Goal: Task Accomplishment & Management: Manage account settings

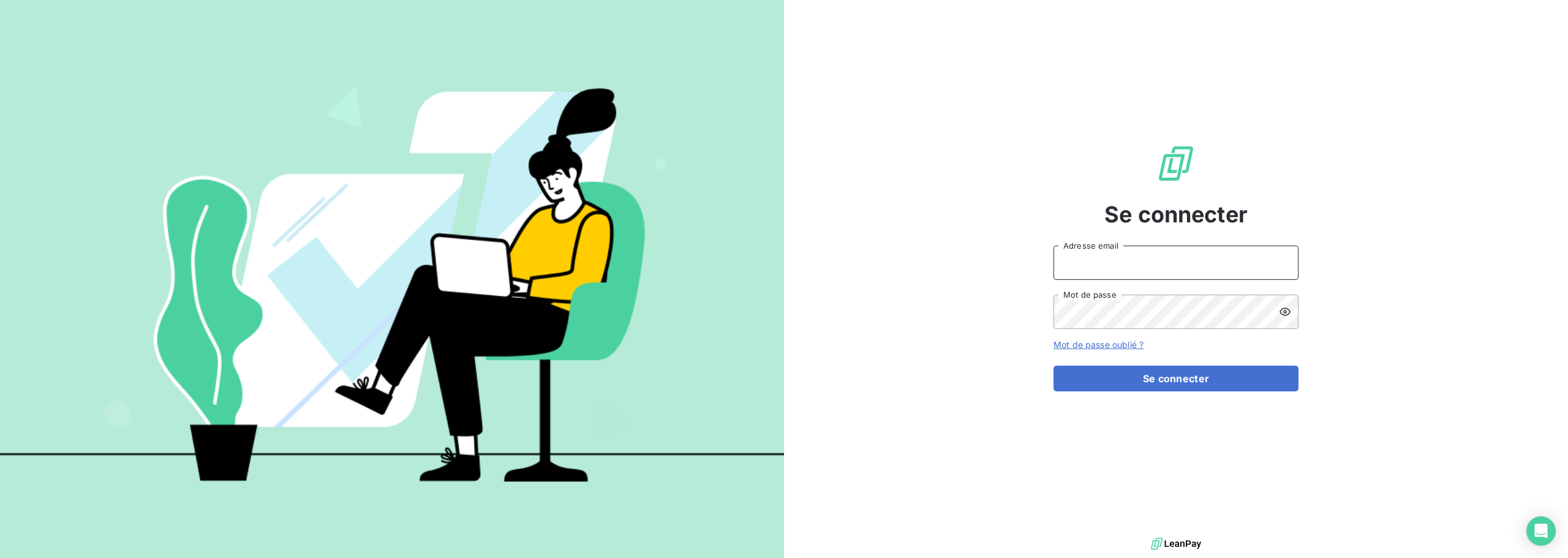
type input "[PERSON_NAME][EMAIL_ADDRESS][DOMAIN_NAME]"
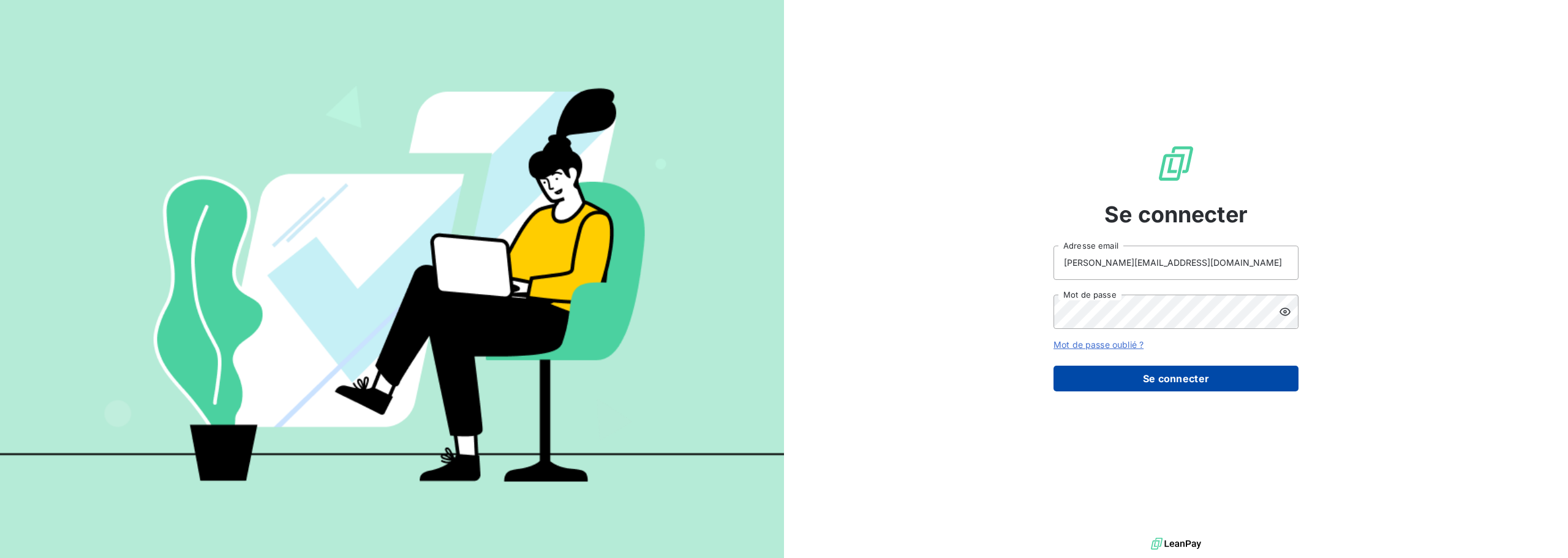
click at [1190, 378] on button "Se connecter" at bounding box center [1176, 379] width 245 height 26
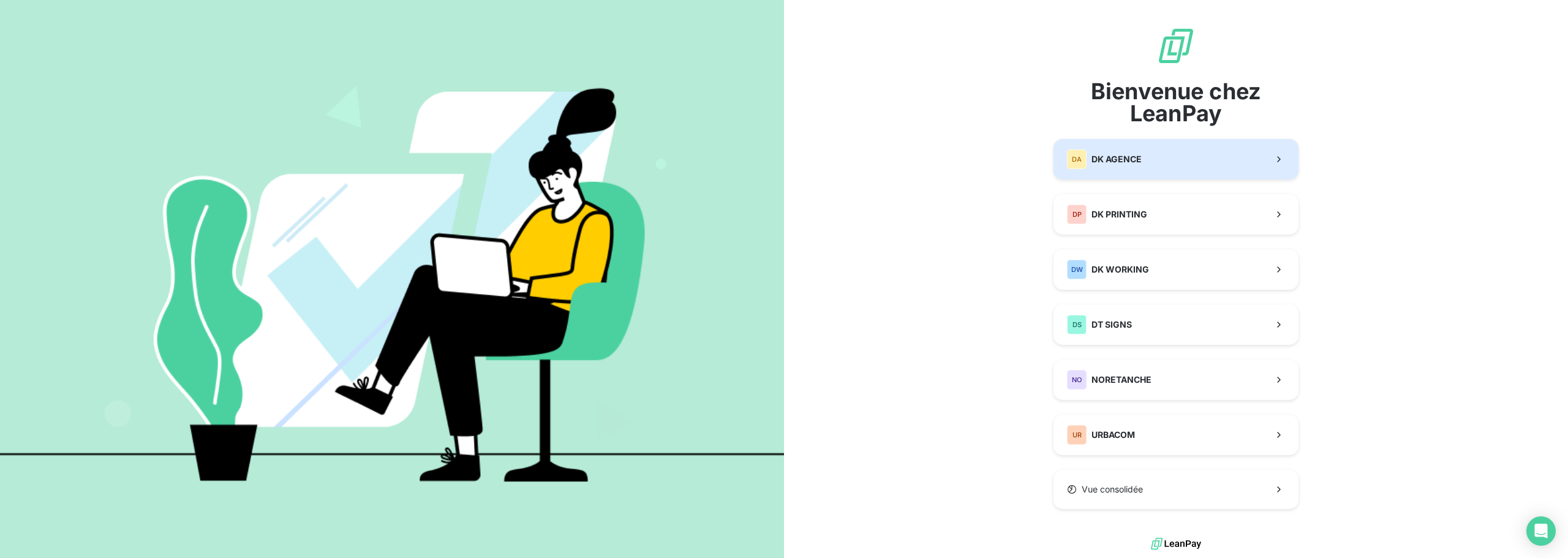
click at [1112, 159] on span "DK AGENCE" at bounding box center [1117, 159] width 50 height 12
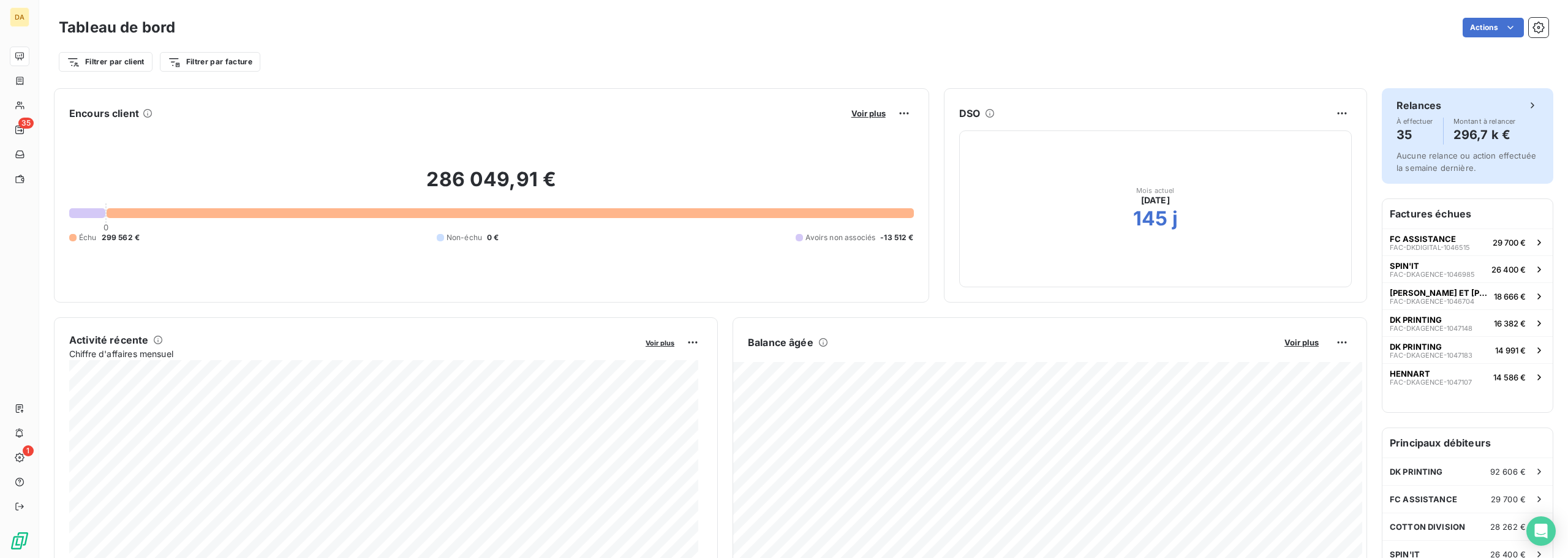
click at [1454, 157] on span "Aucune relance ou action effectuée la semaine dernière." at bounding box center [1467, 161] width 140 height 22
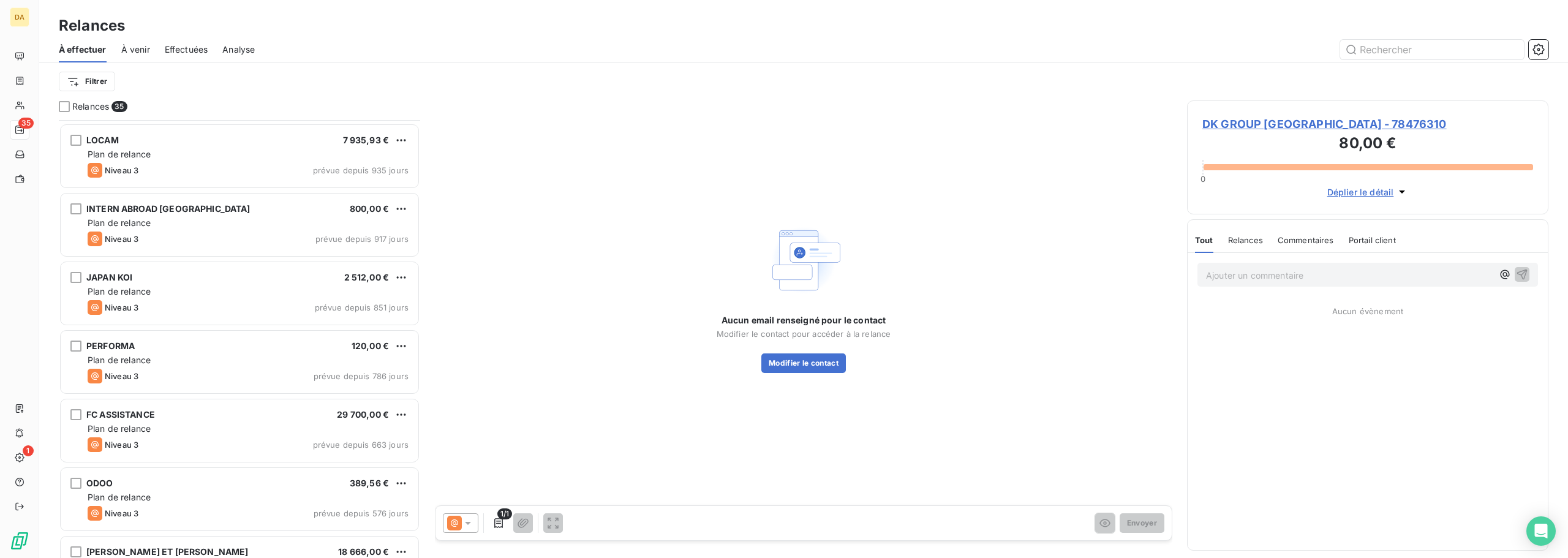
scroll to position [68, 0]
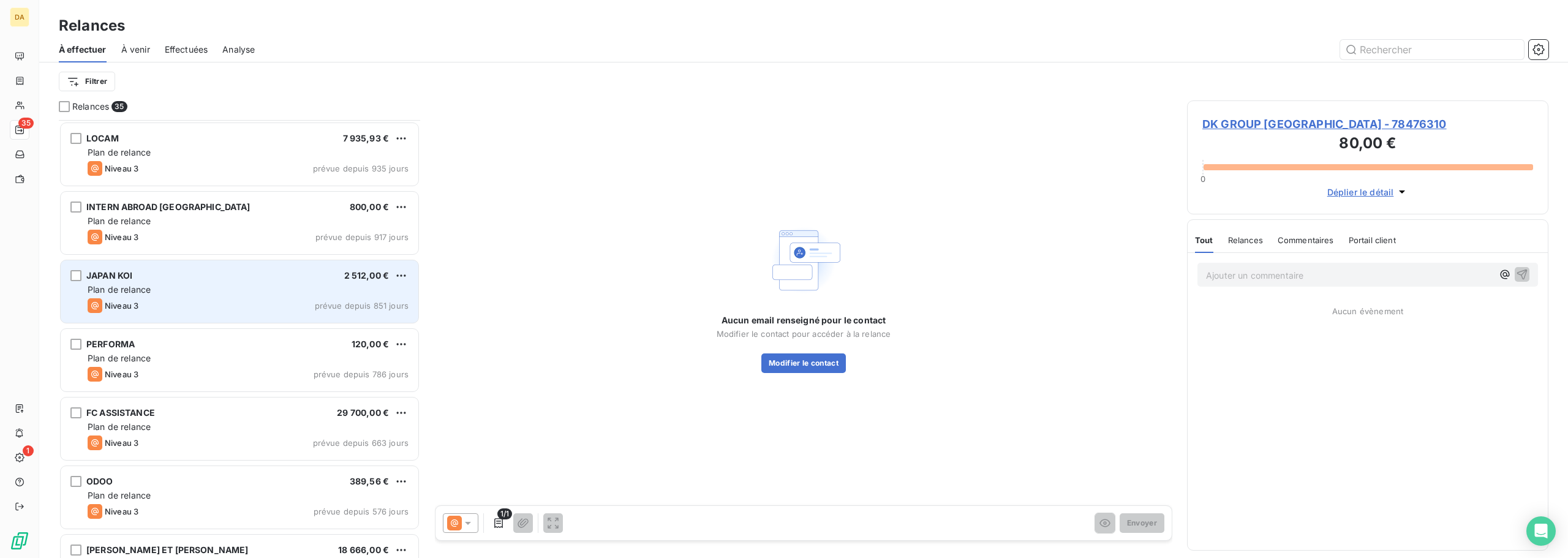
click at [269, 309] on div "Niveau 3 prévue depuis 851 jours" at bounding box center [248, 306] width 321 height 15
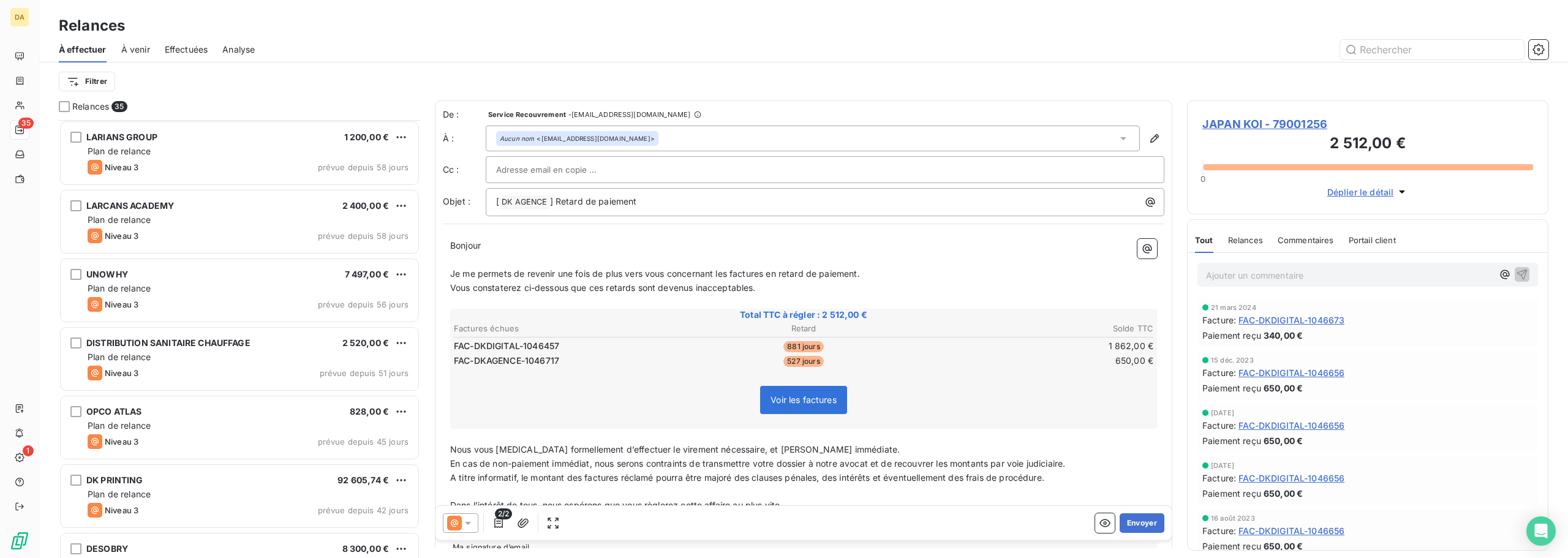
scroll to position [1964, 0]
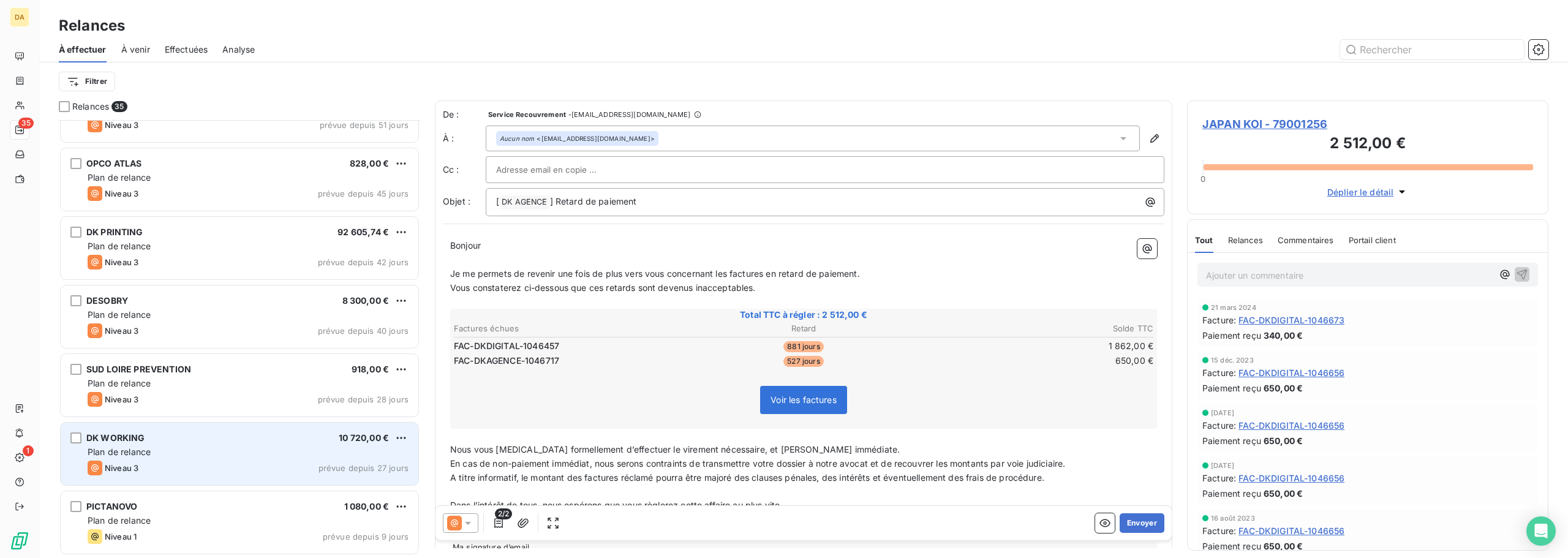
click at [248, 466] on div "Niveau 3 prévue depuis 27 jours" at bounding box center [248, 468] width 321 height 15
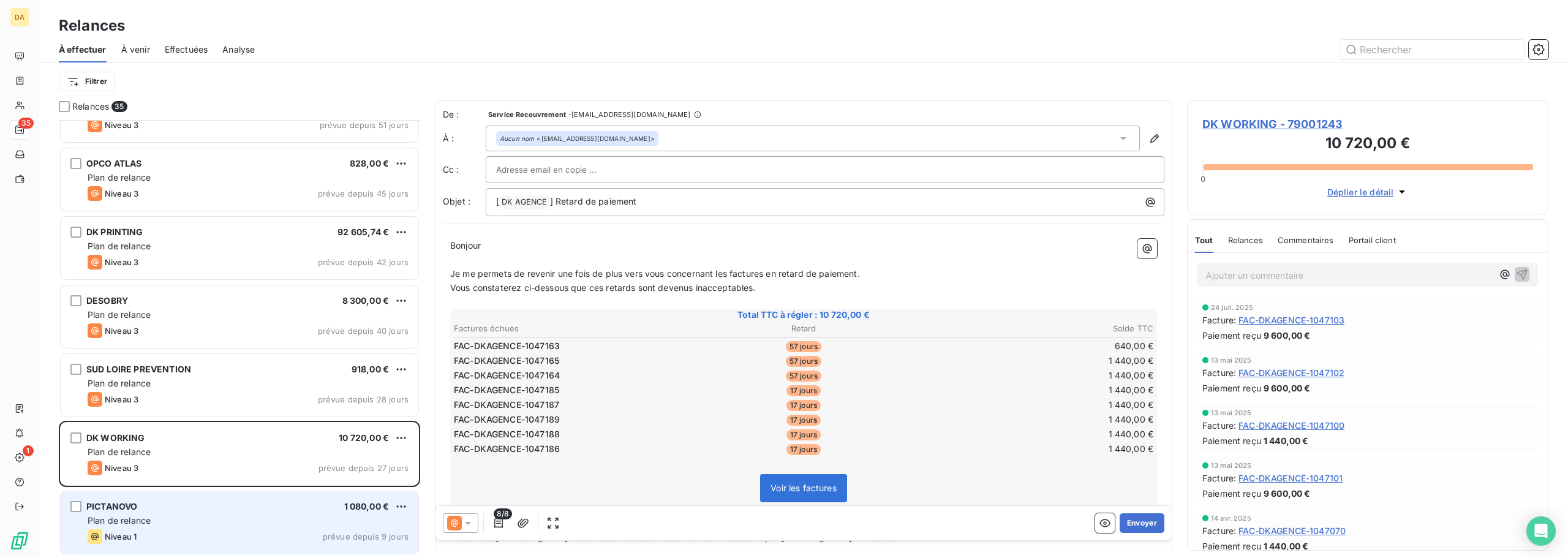
click at [234, 515] on div "Plan de relance" at bounding box center [248, 520] width 321 height 12
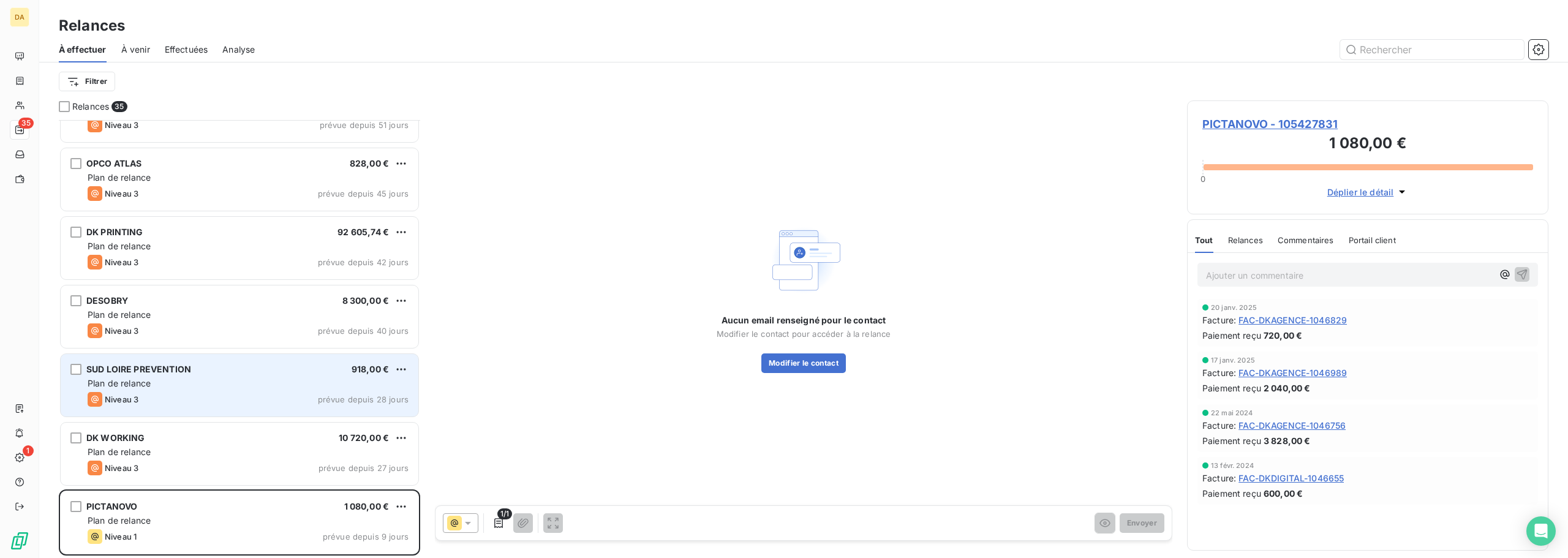
click at [239, 364] on div "SUD LOIRE PREVENTION 918,00 €" at bounding box center [248, 370] width 321 height 11
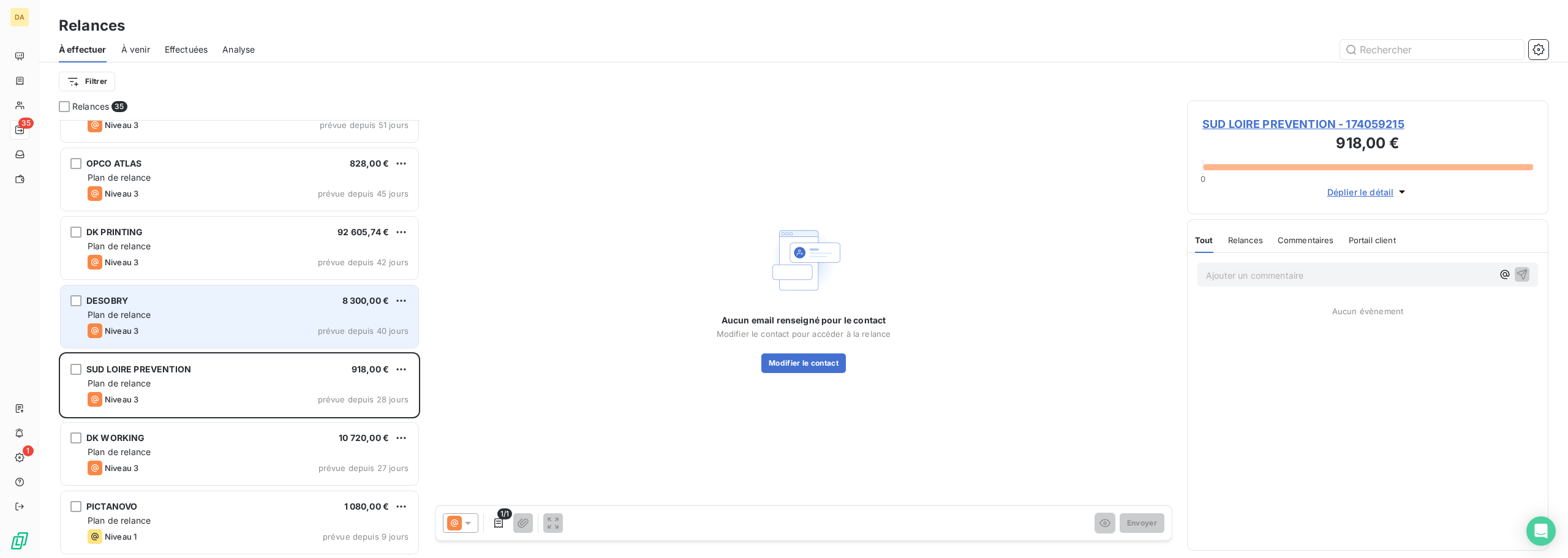
click at [251, 310] on div "Plan de relance" at bounding box center [248, 315] width 321 height 12
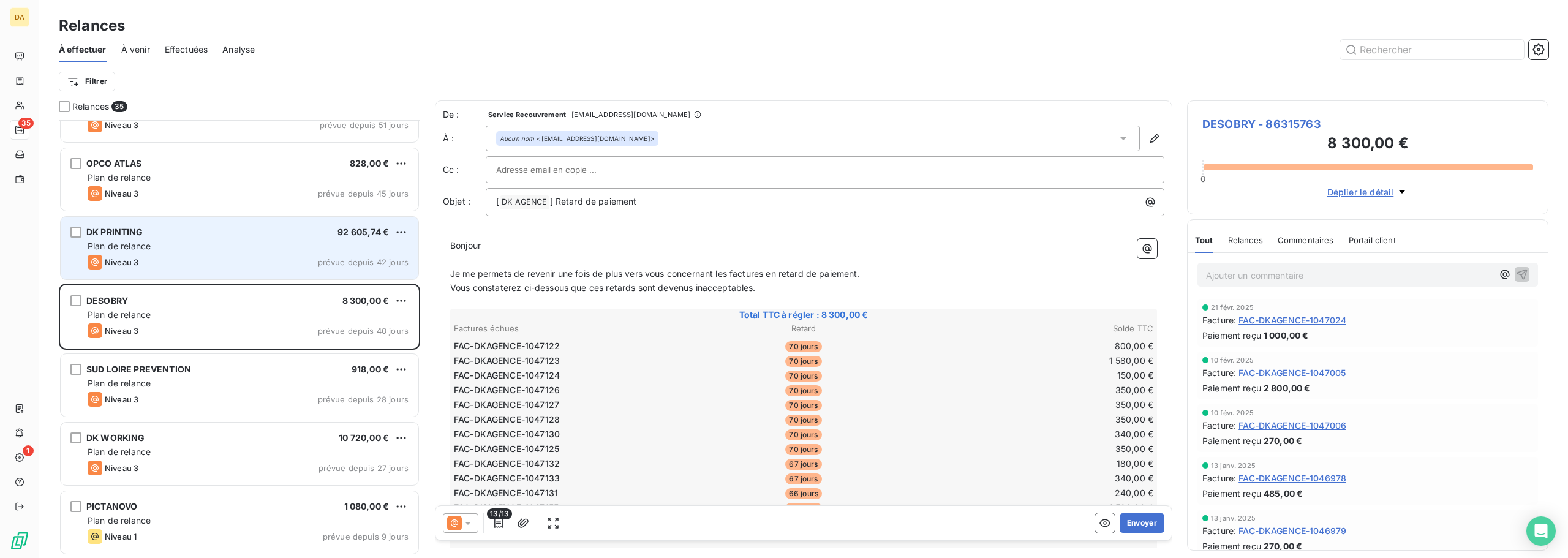
click at [228, 242] on div "Plan de relance" at bounding box center [248, 246] width 321 height 12
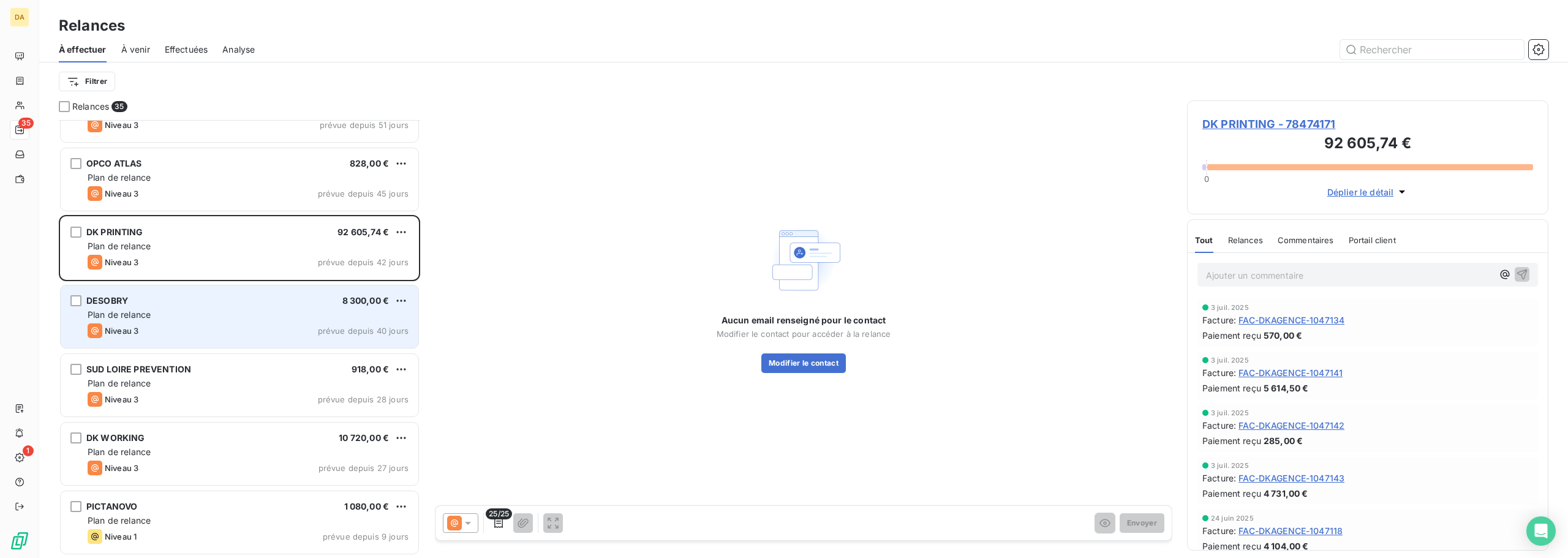
click at [197, 316] on div "Plan de relance" at bounding box center [248, 315] width 321 height 12
